Goal: Information Seeking & Learning: Learn about a topic

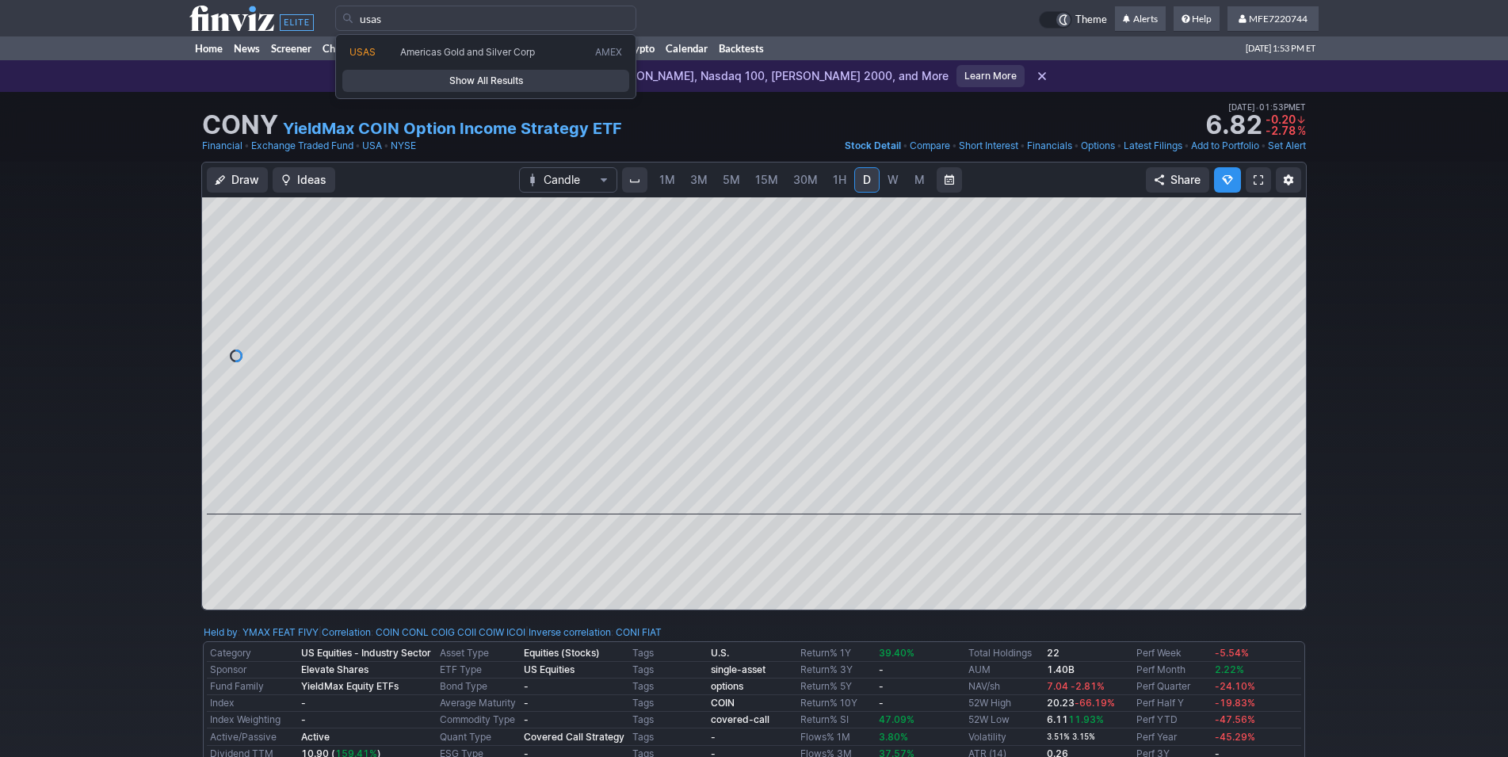
type input "usas"
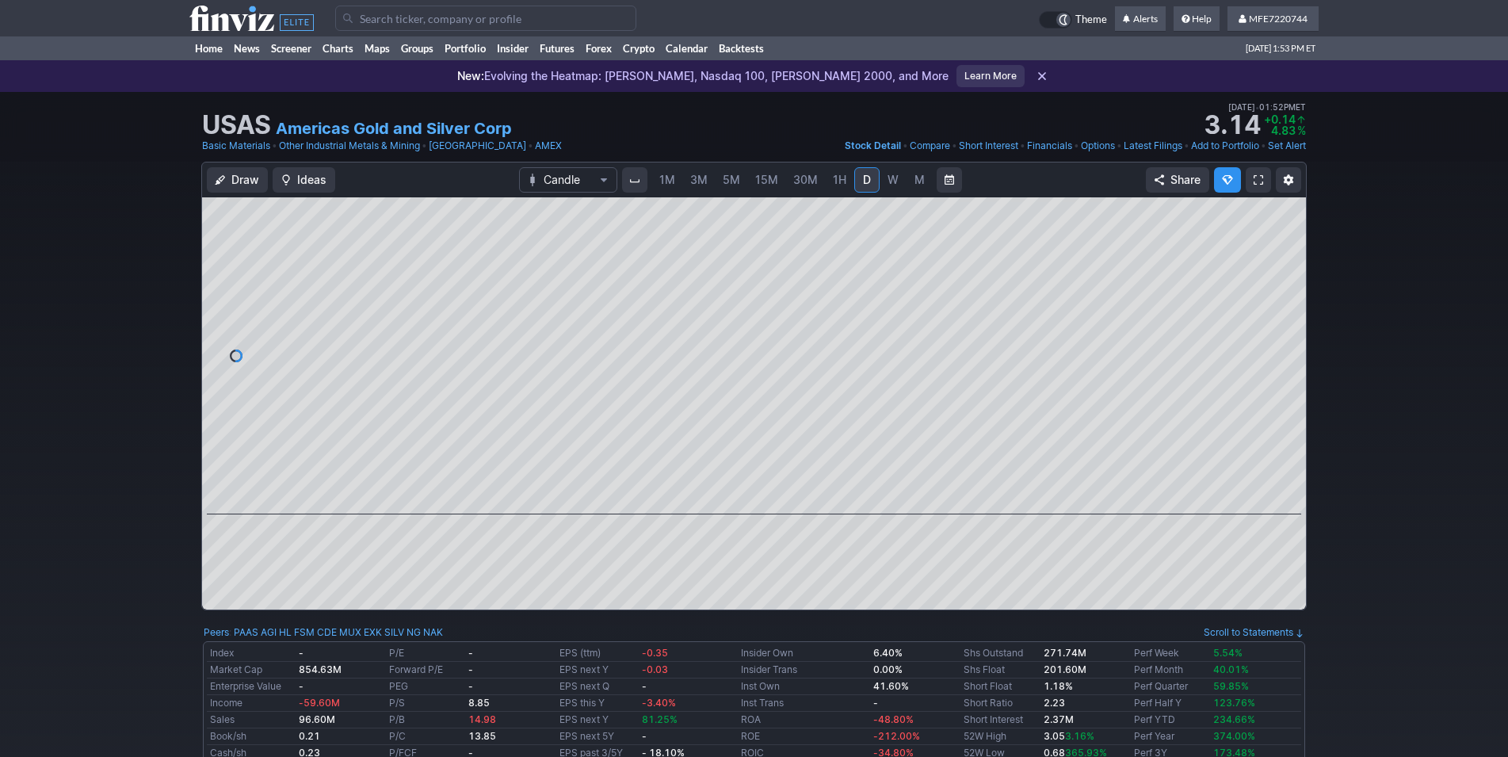
click at [888, 182] on span "W" at bounding box center [893, 179] width 11 height 13
click at [917, 180] on span "M" at bounding box center [919, 179] width 10 height 13
